Goal: Task Accomplishment & Management: Manage account settings

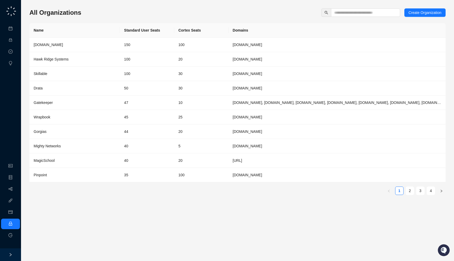
click at [113, 22] on div "All Organizations Create Organization Name Standard User Seats Cortex Seats Dom…" at bounding box center [237, 103] width 417 height 191
click at [341, 15] on input "text" at bounding box center [364, 13] width 59 height 6
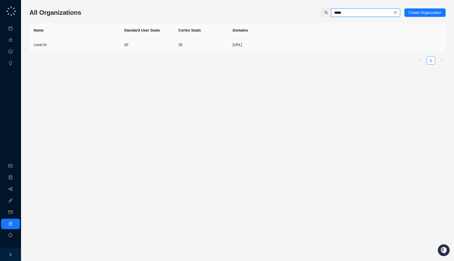
type input "*****"
click at [134, 45] on td "30" at bounding box center [147, 45] width 54 height 14
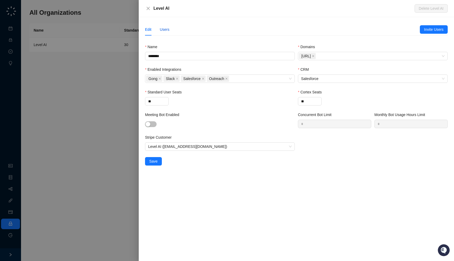
click at [163, 28] on div "Users" at bounding box center [165, 30] width 10 height 6
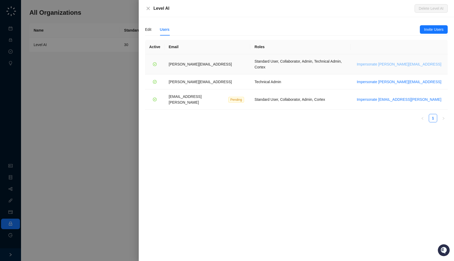
click at [397, 61] on span "Impersonate [PERSON_NAME][EMAIL_ADDRESS]" at bounding box center [399, 64] width 85 height 6
